Goal: Share content

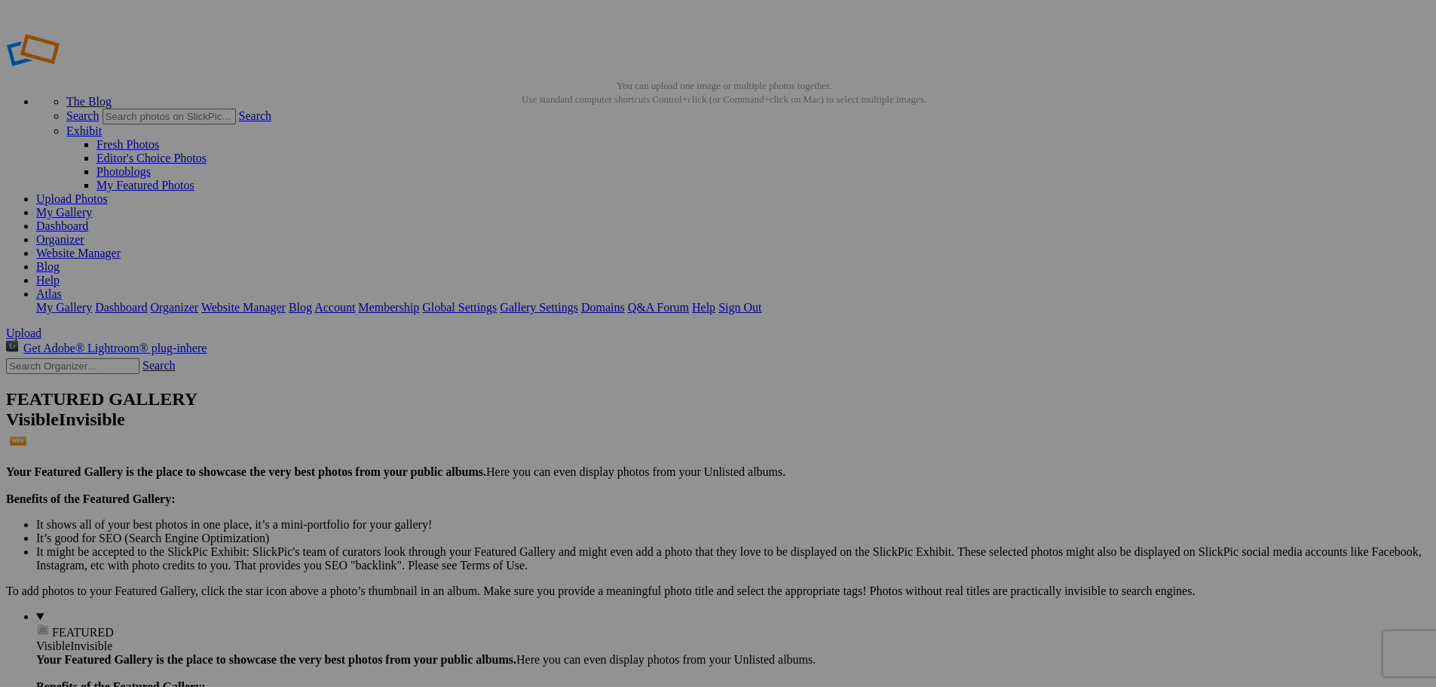
scroll to position [1809, 0]
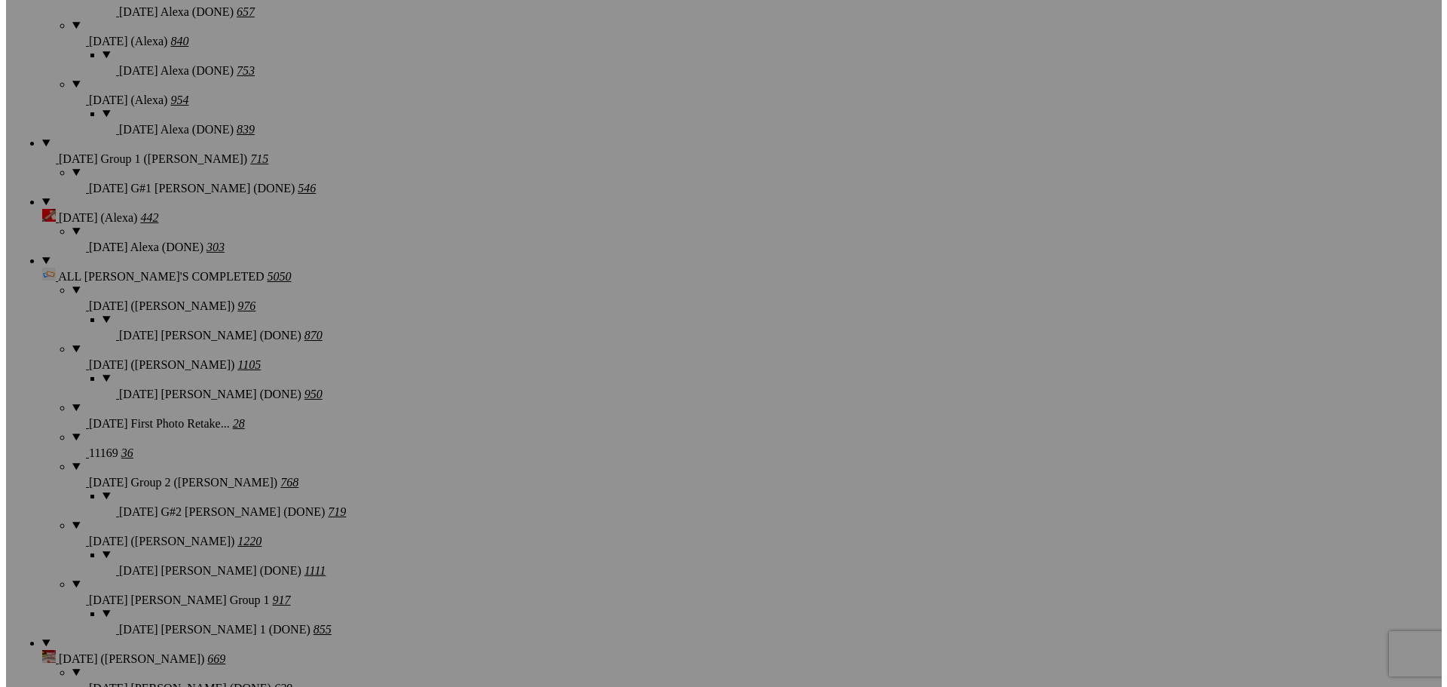
scroll to position [2035, 0]
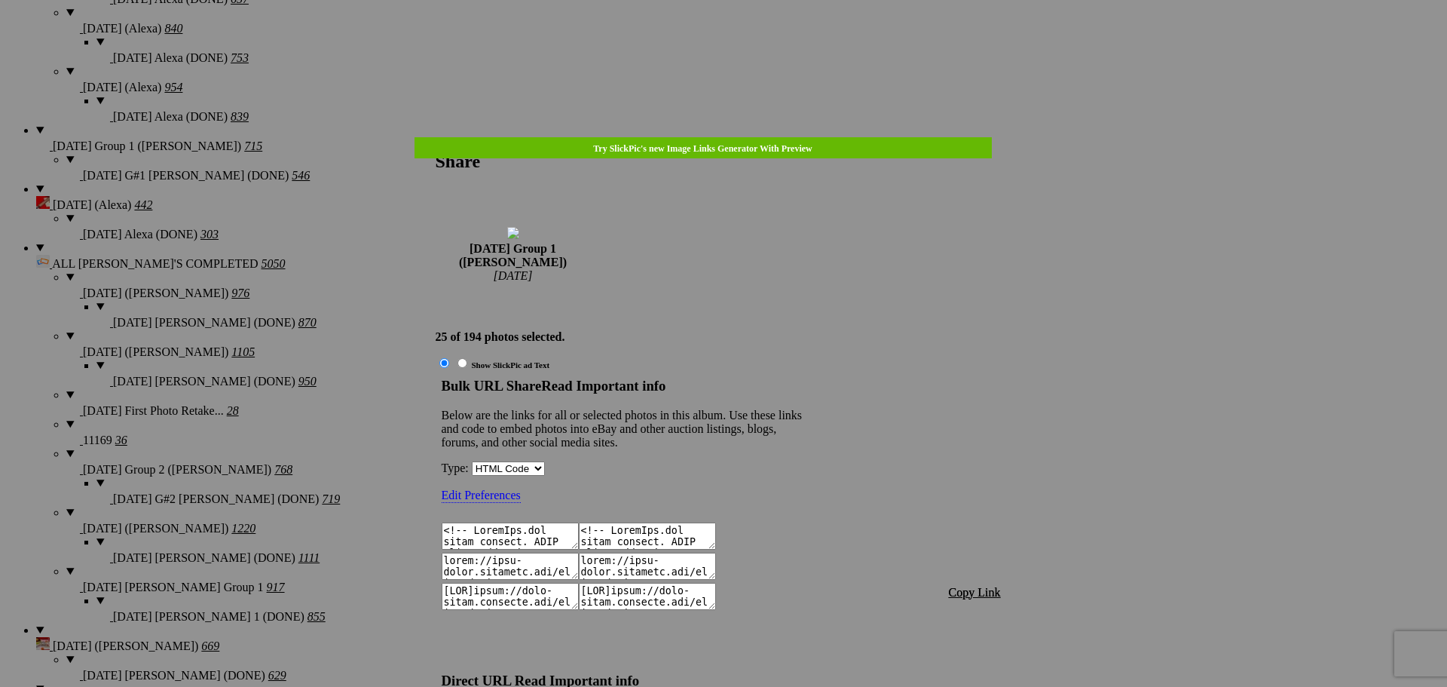
click at [987, 586] on span "Copy Link" at bounding box center [975, 592] width 52 height 13
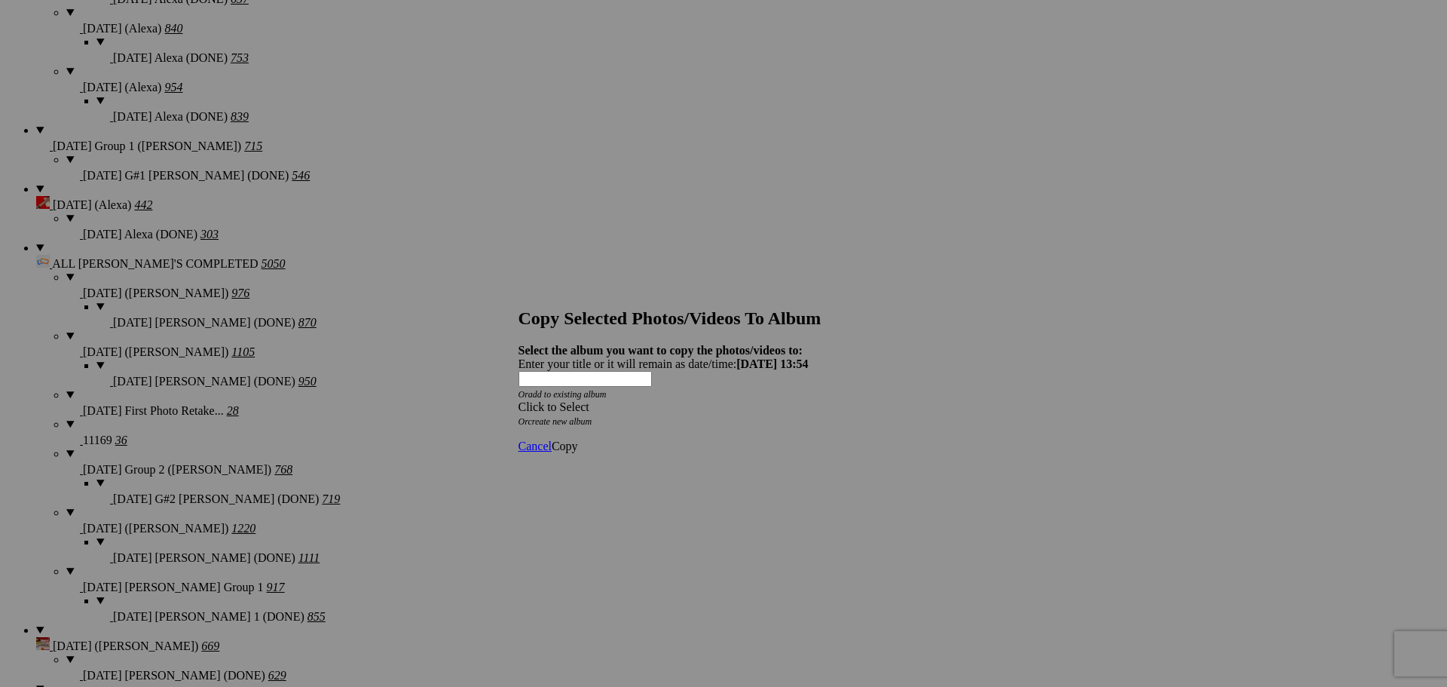
click at [552, 439] on span "Cancel" at bounding box center [535, 445] width 33 height 13
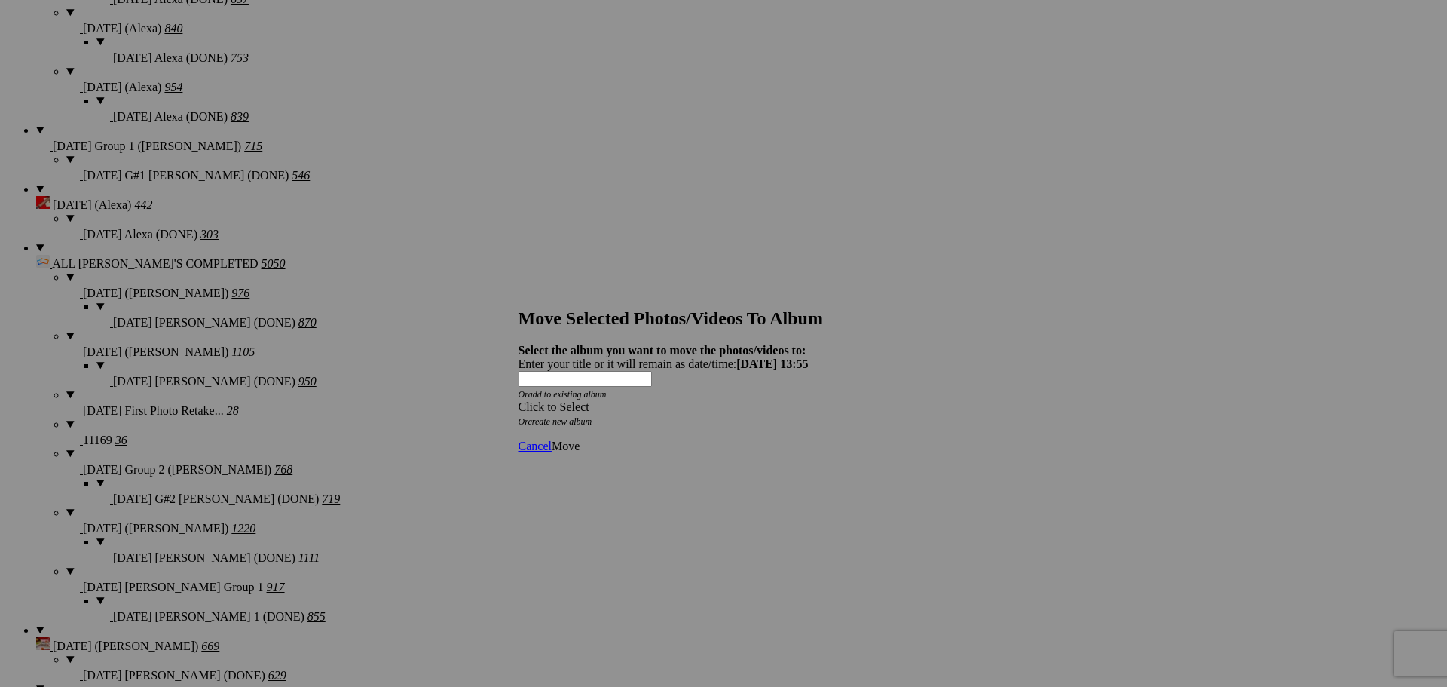
click at [741, 400] on div "Click to Select" at bounding box center [718, 407] width 399 height 14
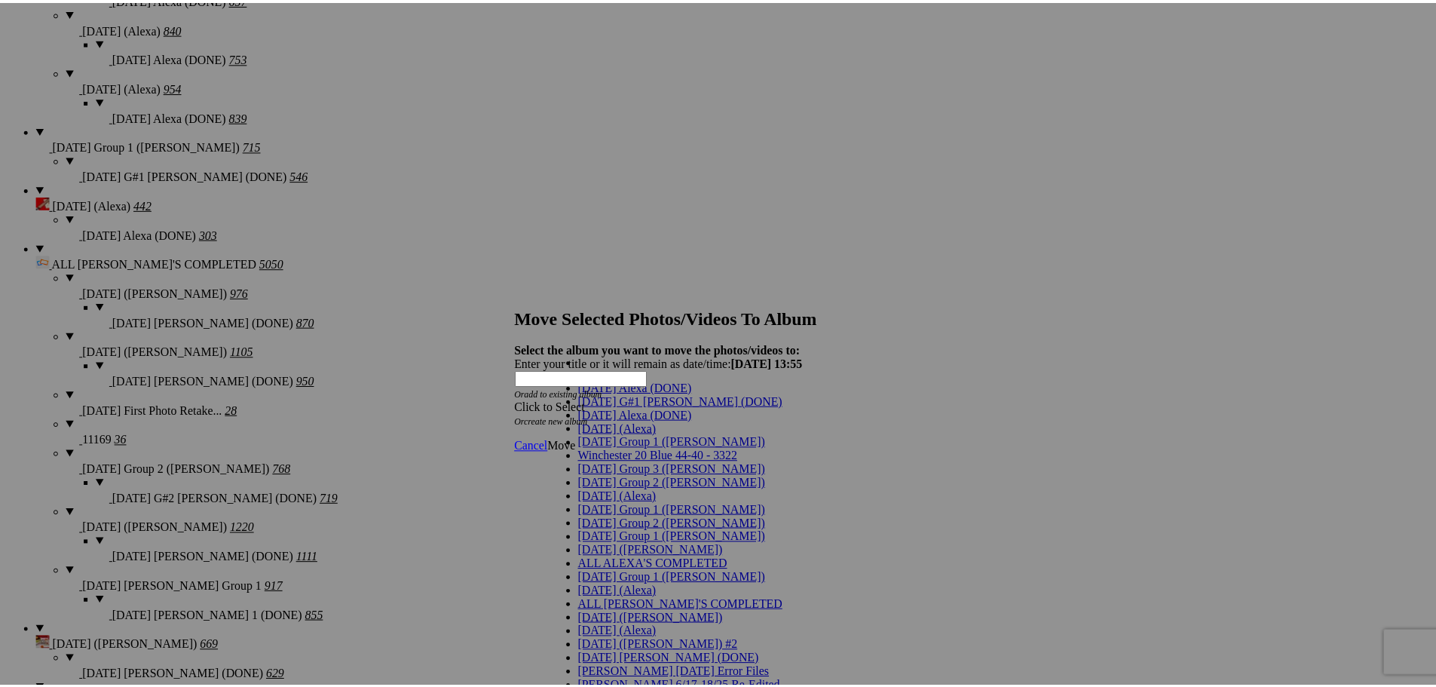
scroll to position [75, 0]
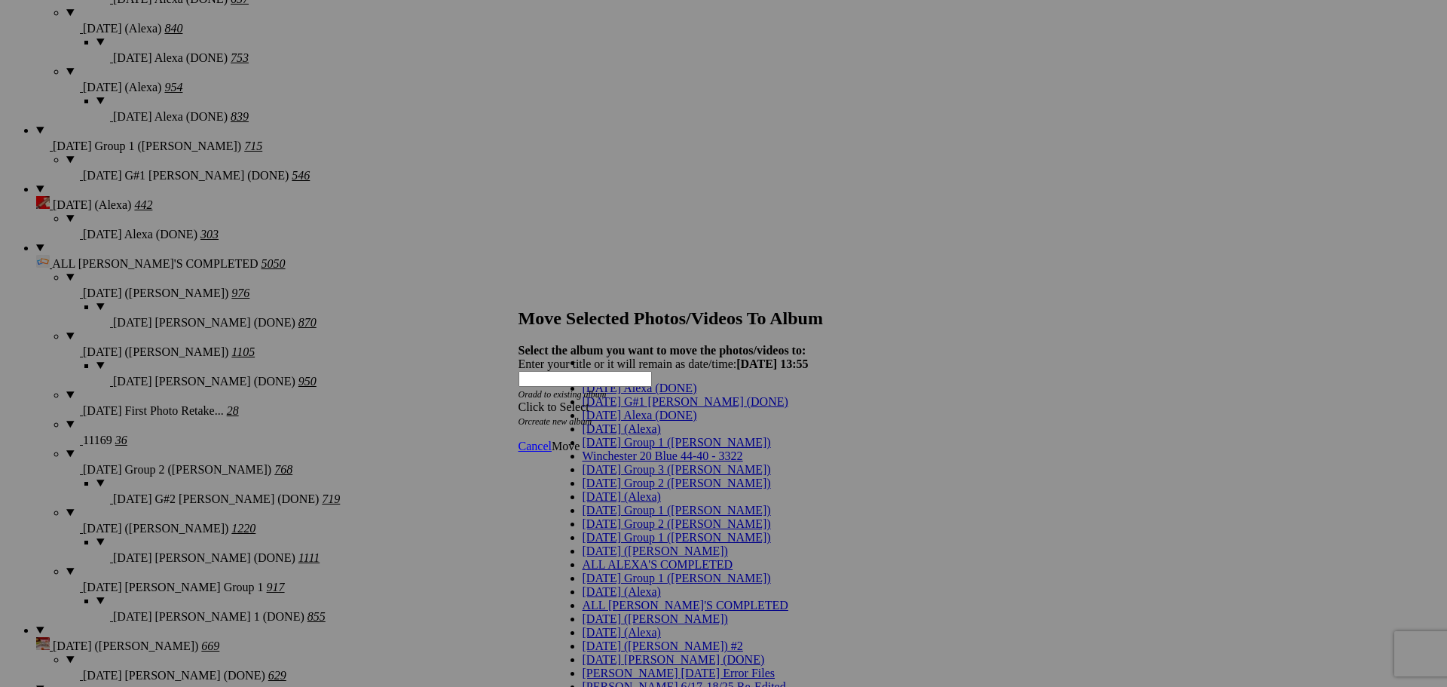
click at [621, 503] on span "[DATE] Group 1 ([PERSON_NAME])" at bounding box center [677, 509] width 188 height 13
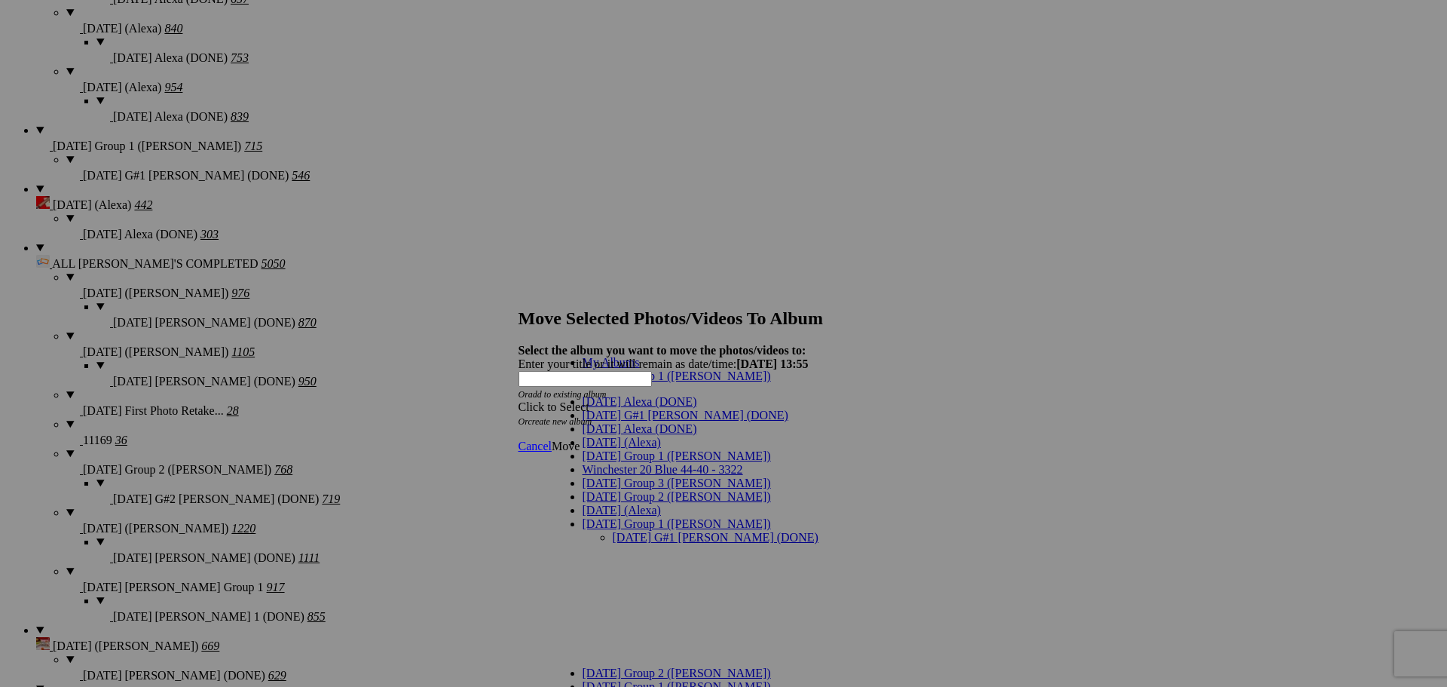
click at [647, 531] on link "[DATE] G#1 [PERSON_NAME] (DONE)" at bounding box center [716, 537] width 206 height 13
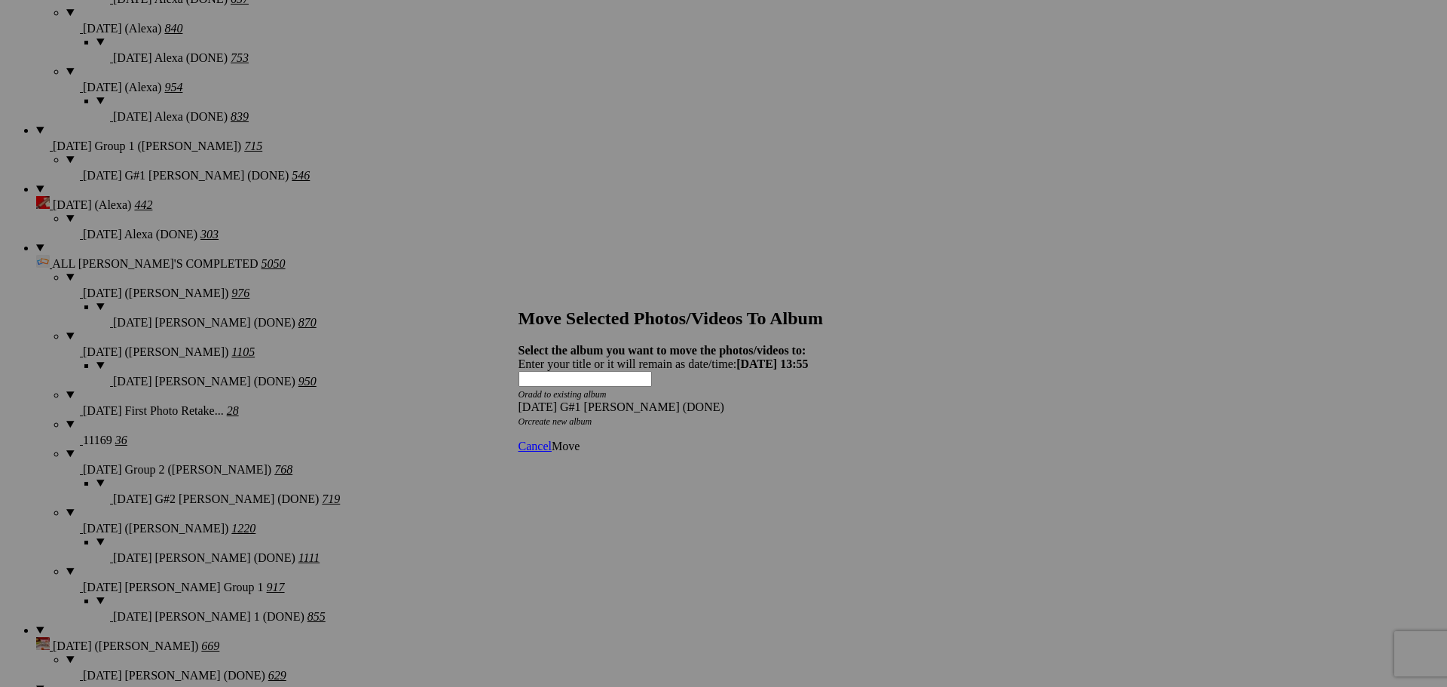
click at [580, 439] on span "Move" at bounding box center [566, 445] width 28 height 13
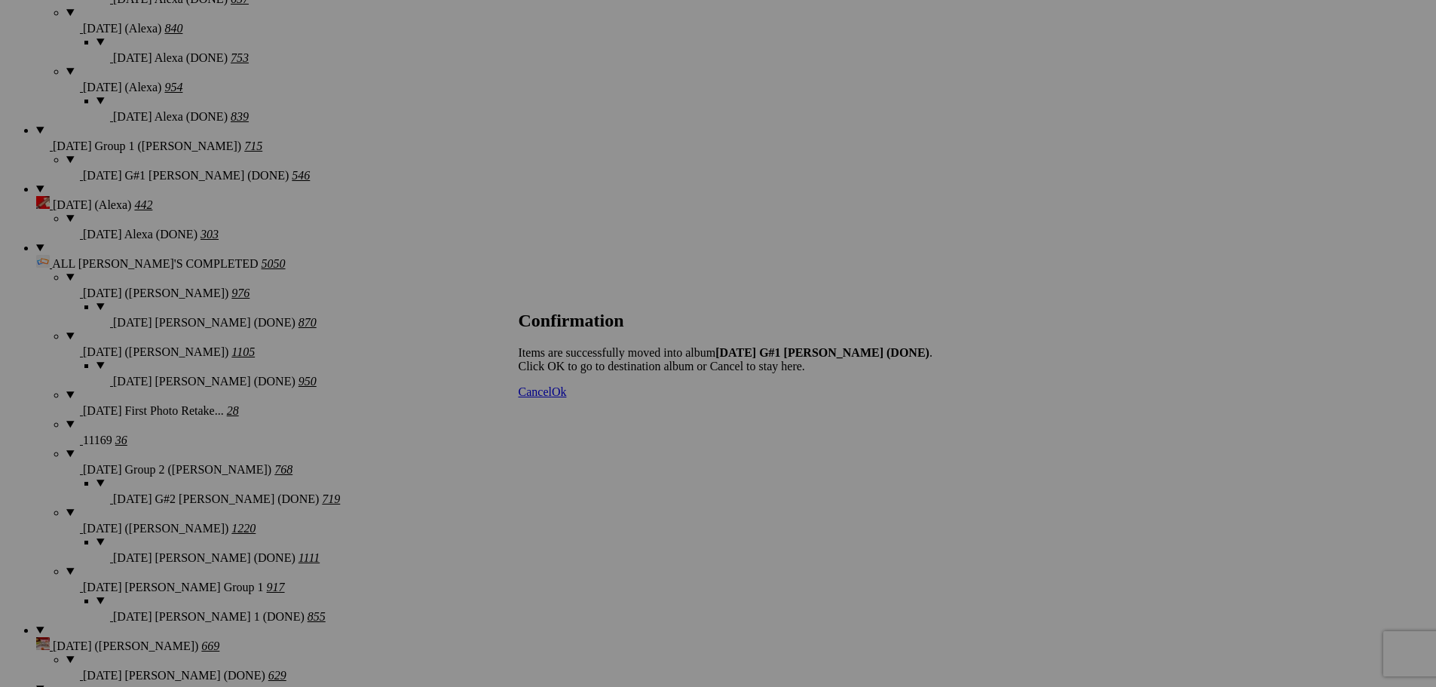
click at [552, 398] on span "Cancel" at bounding box center [535, 391] width 33 height 13
